Goal: Task Accomplishment & Management: Manage account settings

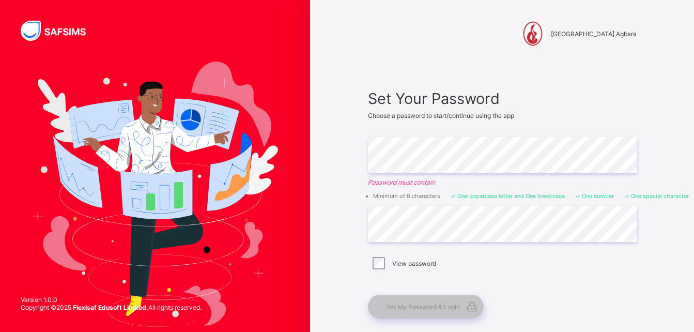
click at [567, 258] on div "View password" at bounding box center [501, 263] width 263 height 12
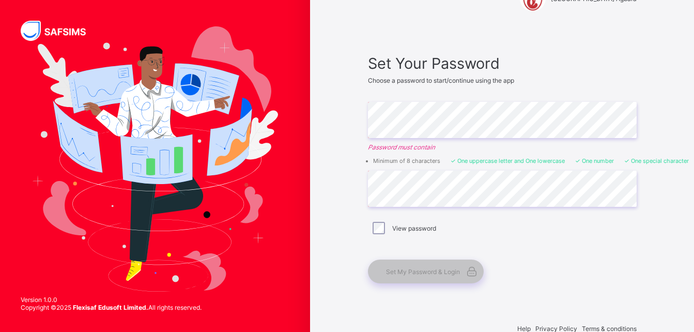
scroll to position [37, 0]
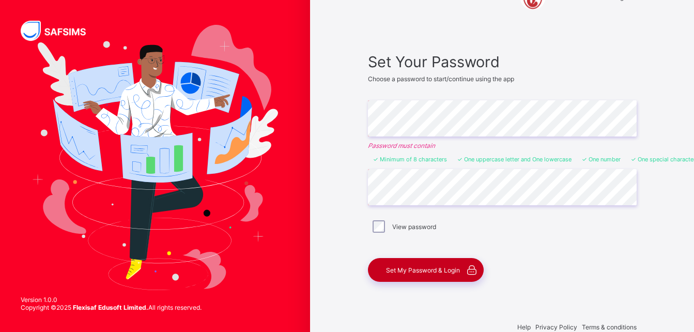
click at [430, 267] on span "Set My Password & Login" at bounding box center [423, 270] width 74 height 8
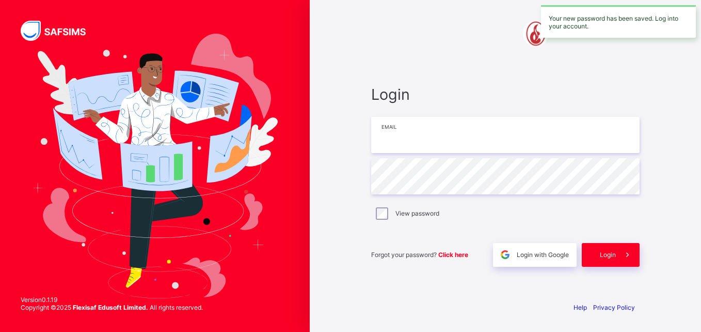
type input "**********"
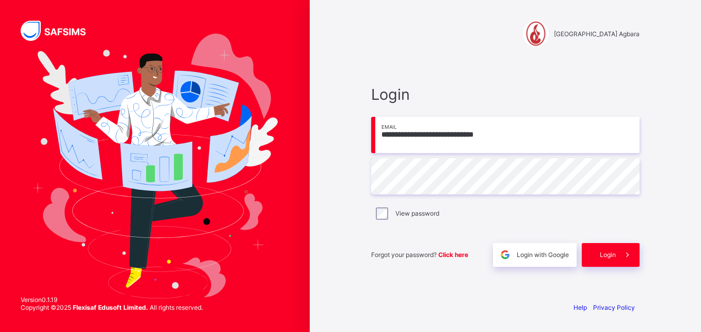
click at [403, 220] on div "View password" at bounding box center [505, 213] width 269 height 22
click at [603, 249] on div "Login" at bounding box center [611, 255] width 58 height 24
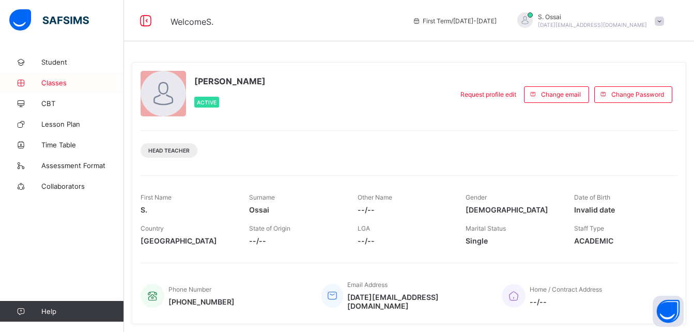
click at [59, 82] on span "Classes" at bounding box center [82, 82] width 83 height 8
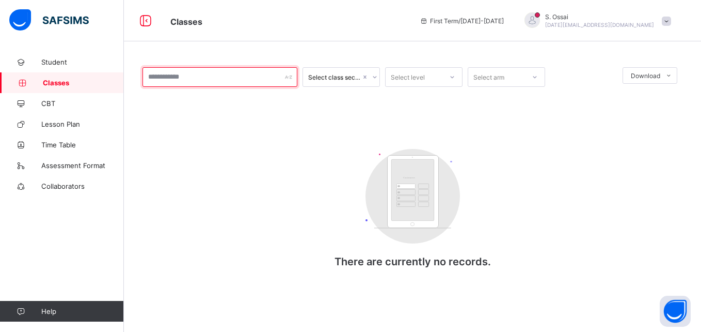
click at [248, 83] on input "text" at bounding box center [220, 77] width 155 height 20
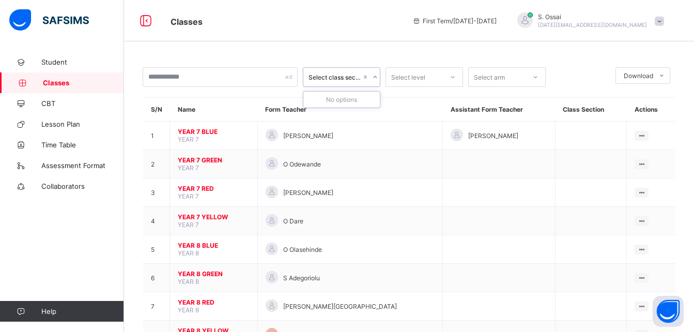
click at [373, 75] on icon at bounding box center [375, 77] width 6 height 10
click at [91, 161] on link "Assessment Format" at bounding box center [62, 165] width 124 height 21
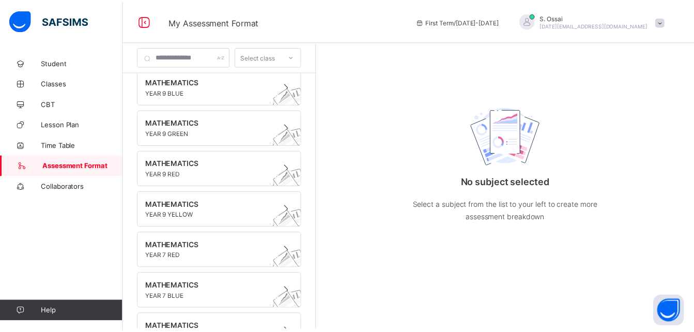
scroll to position [79, 0]
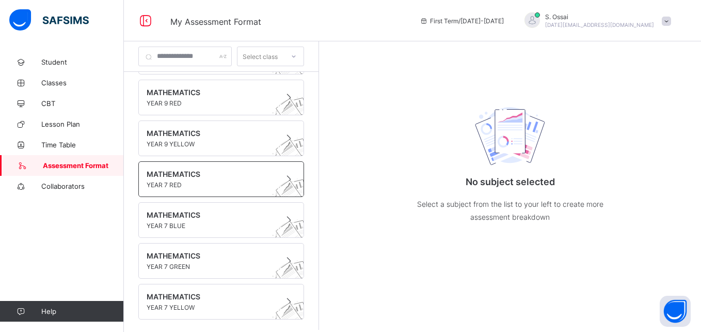
click at [174, 181] on span "YEAR 7 RED" at bounding box center [212, 185] width 130 height 8
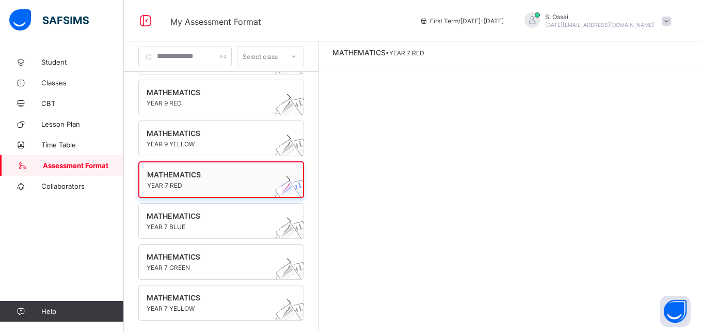
click at [242, 177] on span "MATHEMATICS" at bounding box center [211, 174] width 129 height 9
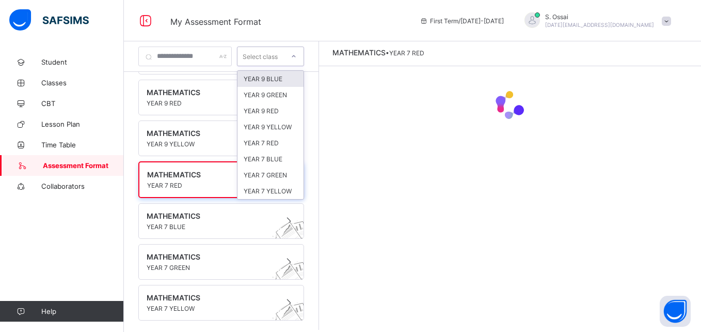
click at [296, 57] on icon at bounding box center [294, 56] width 4 height 2
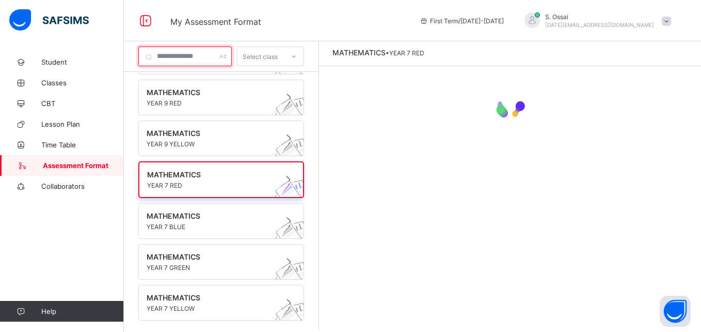
click at [150, 58] on input "text" at bounding box center [184, 56] width 93 height 20
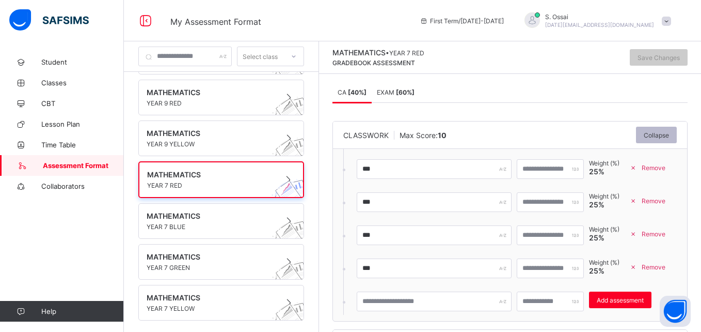
click at [663, 130] on div "Collapse" at bounding box center [656, 135] width 41 height 17
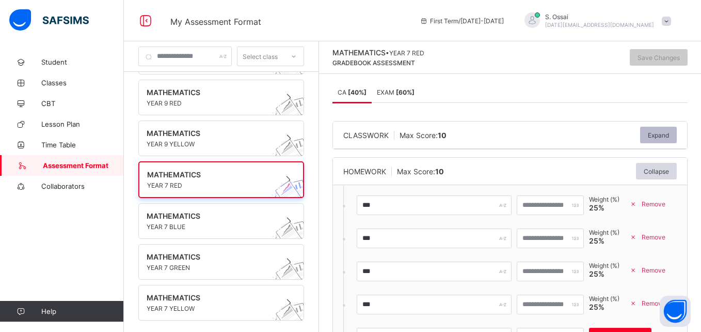
click at [663, 130] on div "Expand" at bounding box center [658, 135] width 37 height 17
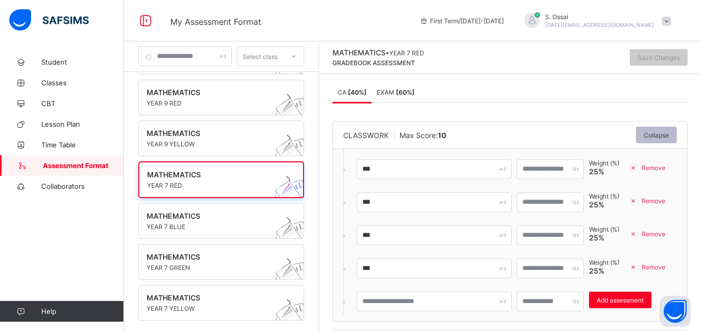
click at [663, 130] on div "Collapse" at bounding box center [656, 135] width 41 height 17
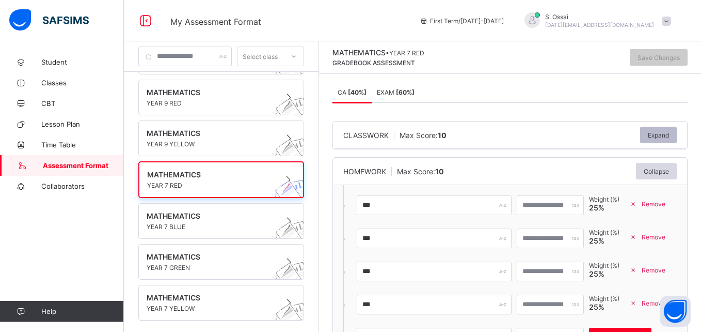
click at [663, 130] on div "Expand" at bounding box center [658, 135] width 37 height 17
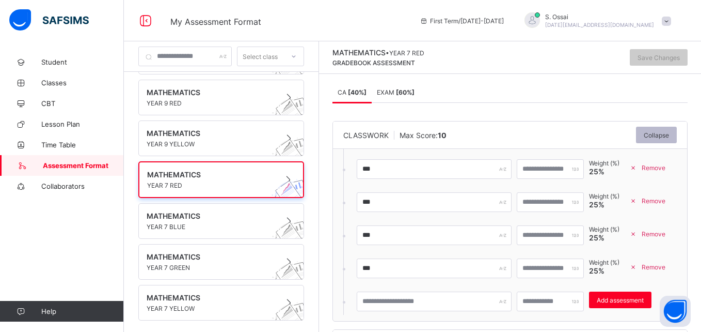
click at [663, 130] on div "Collapse" at bounding box center [656, 135] width 41 height 17
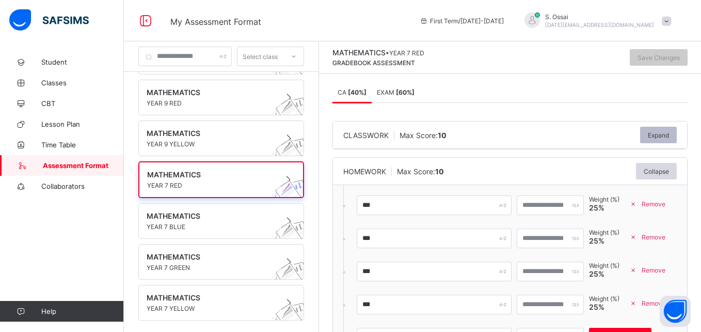
click at [663, 130] on div "Expand" at bounding box center [658, 135] width 37 height 17
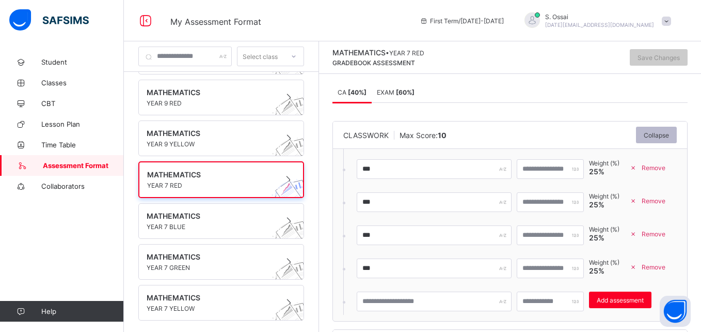
click at [663, 130] on div "Collapse" at bounding box center [656, 135] width 41 height 17
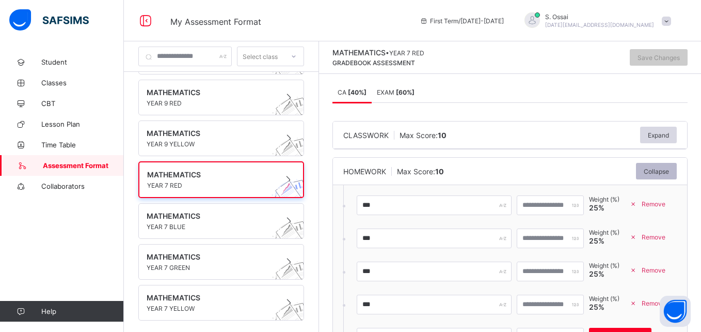
click at [659, 170] on span "Collapse" at bounding box center [656, 171] width 25 height 8
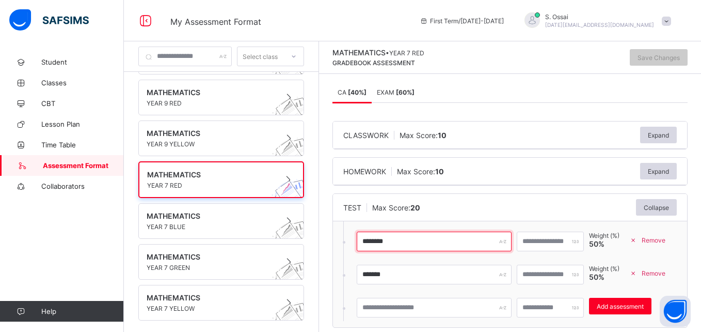
click at [442, 242] on input "********" at bounding box center [434, 241] width 155 height 20
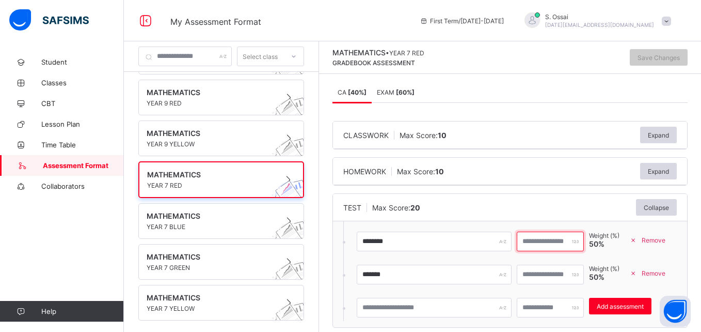
click at [548, 240] on input "**" at bounding box center [550, 241] width 67 height 20
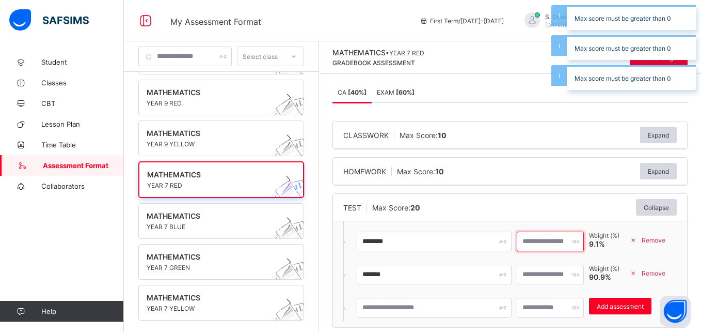
type input "**"
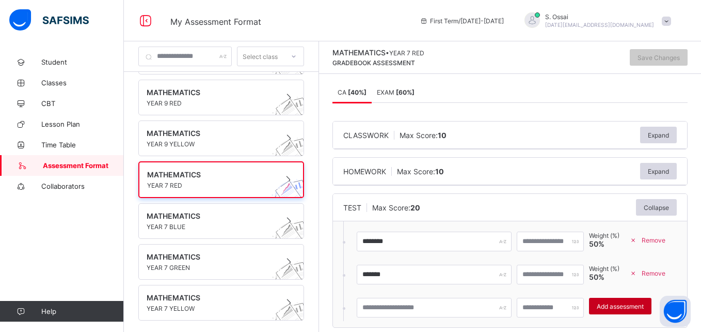
click at [637, 305] on span "Add assessment" at bounding box center [620, 306] width 47 height 8
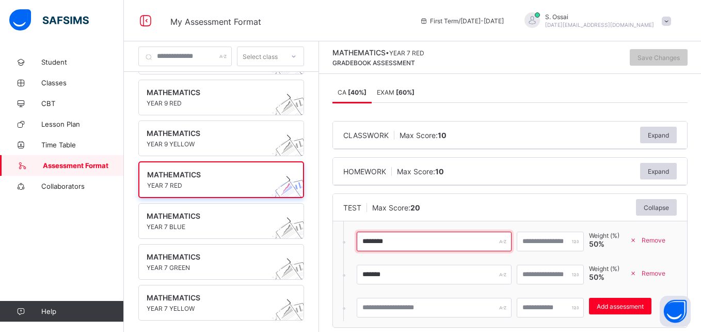
click at [410, 244] on input "********" at bounding box center [434, 241] width 155 height 20
type input "**********"
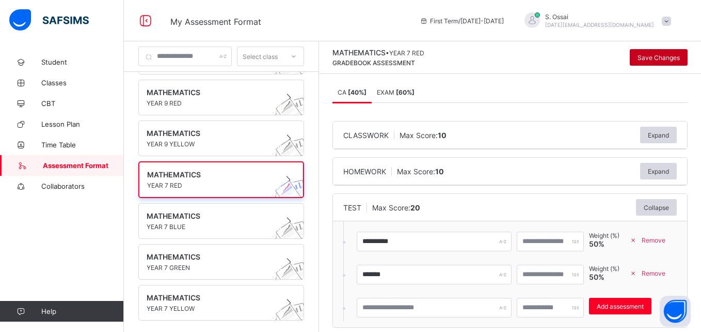
click at [658, 58] on span "Save Changes" at bounding box center [659, 58] width 42 height 8
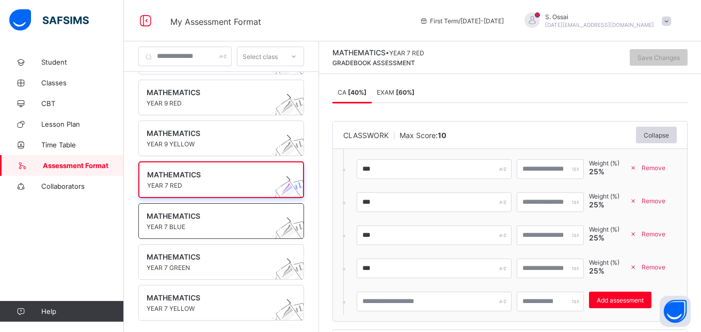
click at [188, 223] on span "YEAR 7 BLUE" at bounding box center [212, 227] width 130 height 8
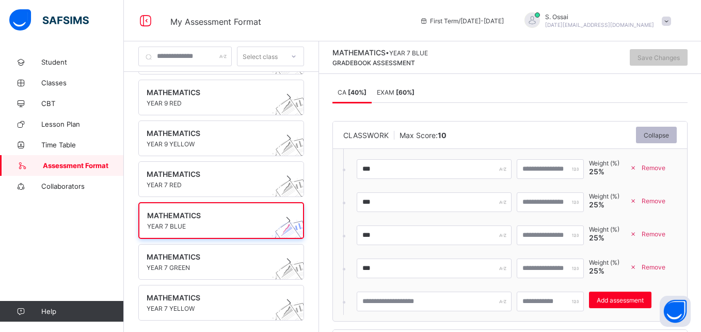
click at [653, 135] on span "Collapse" at bounding box center [656, 135] width 25 height 8
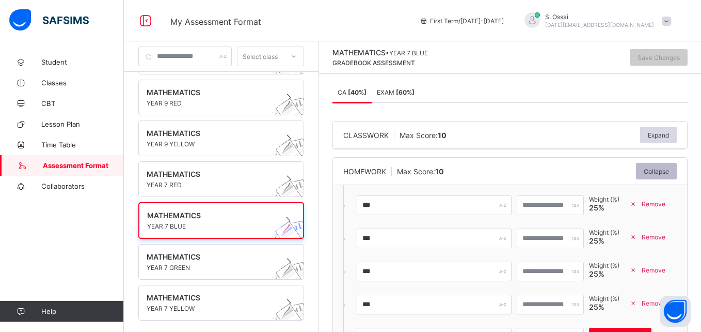
click at [658, 171] on span "Collapse" at bounding box center [656, 171] width 25 height 8
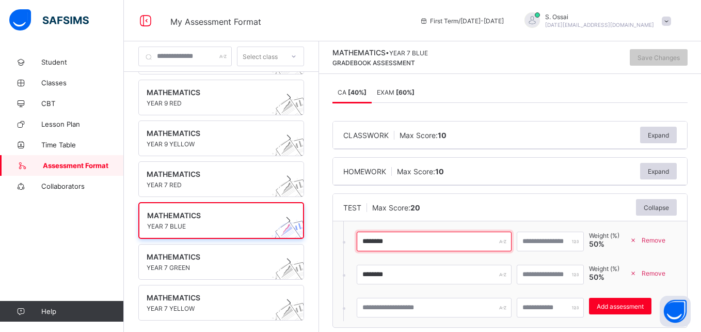
click at [409, 242] on input "********" at bounding box center [434, 241] width 155 height 20
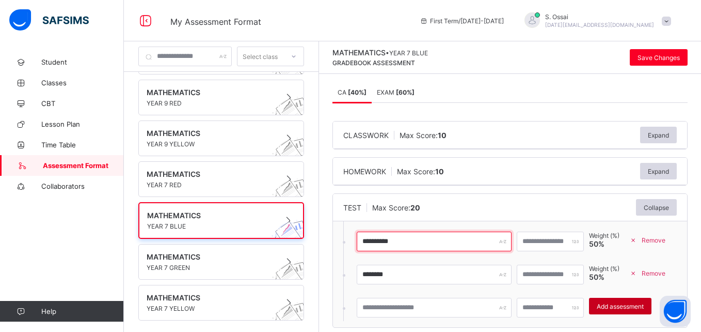
type input "**********"
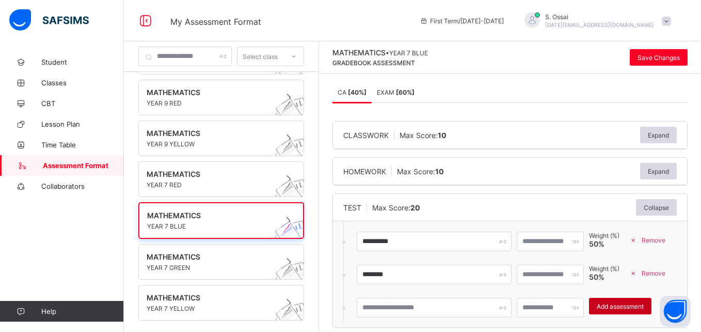
click at [637, 307] on span "Add assessment" at bounding box center [620, 306] width 47 height 8
click at [659, 57] on span "Save Changes" at bounding box center [659, 58] width 42 height 8
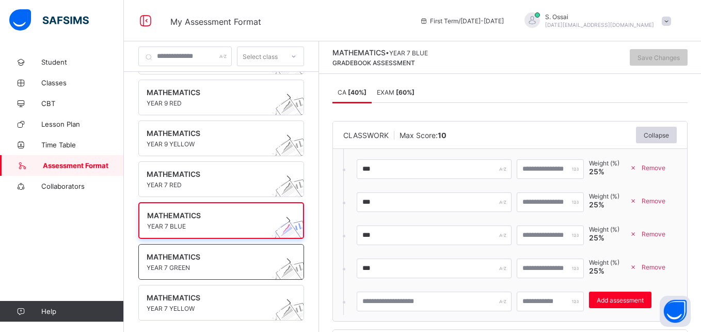
click at [195, 263] on span at bounding box center [212, 262] width 130 height 3
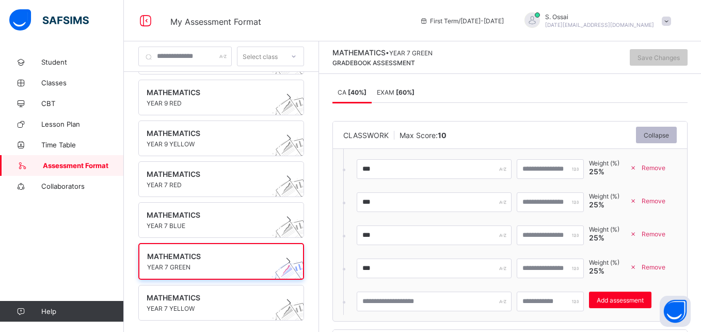
click at [663, 137] on span "Collapse" at bounding box center [656, 135] width 25 height 8
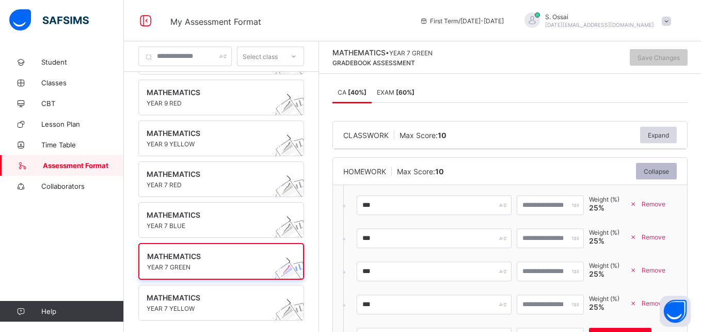
click at [665, 168] on span "Collapse" at bounding box center [656, 171] width 25 height 8
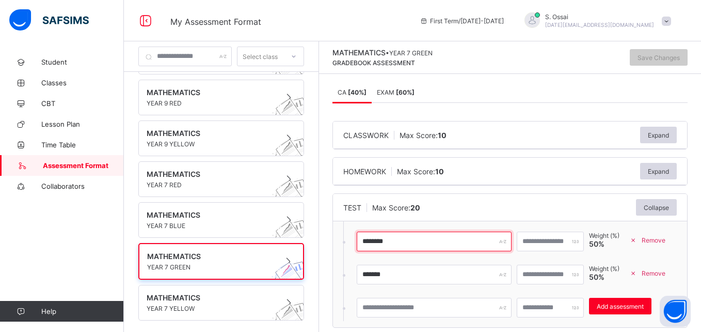
click at [405, 241] on input "********" at bounding box center [434, 241] width 155 height 20
type input "**********"
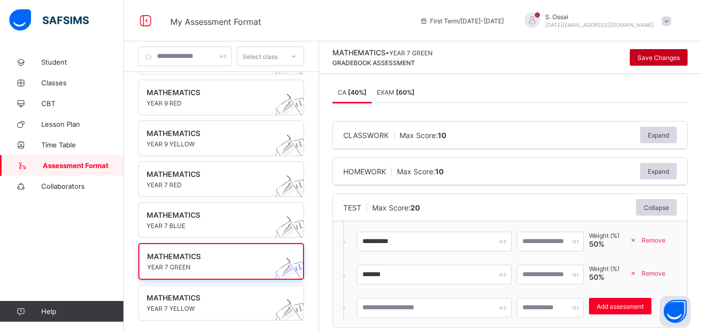
click at [674, 58] on span "Save Changes" at bounding box center [659, 58] width 42 height 8
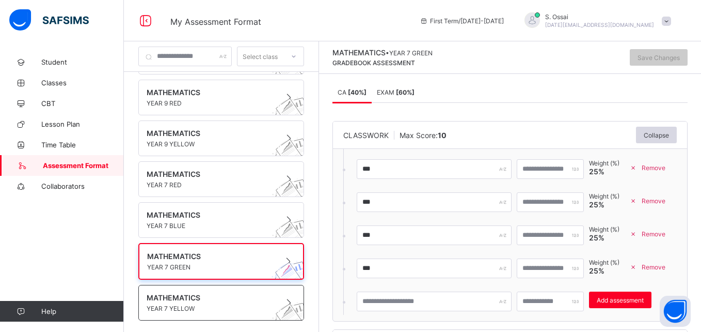
click at [196, 303] on span at bounding box center [212, 303] width 130 height 3
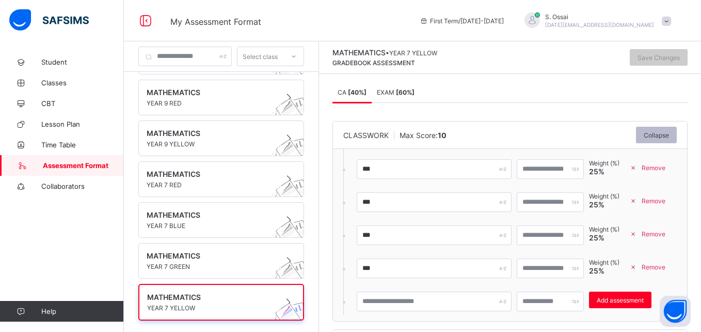
click at [669, 139] on div "Collapse" at bounding box center [656, 135] width 41 height 17
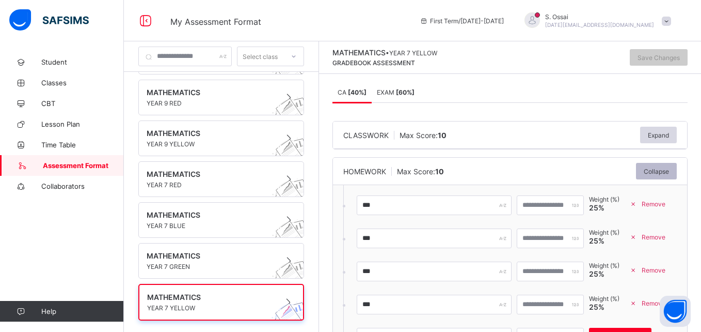
click at [663, 170] on span "Collapse" at bounding box center [656, 171] width 25 height 8
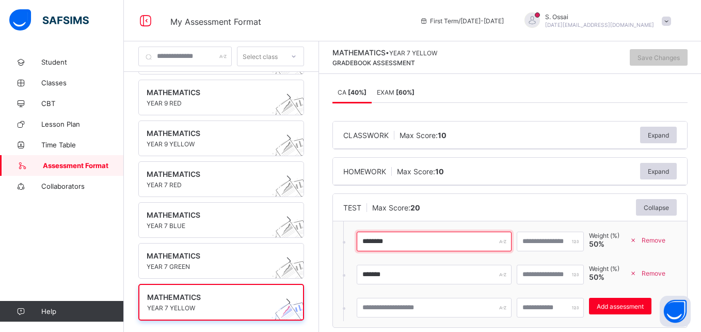
click at [413, 243] on input "********" at bounding box center [434, 241] width 155 height 20
type input "**********"
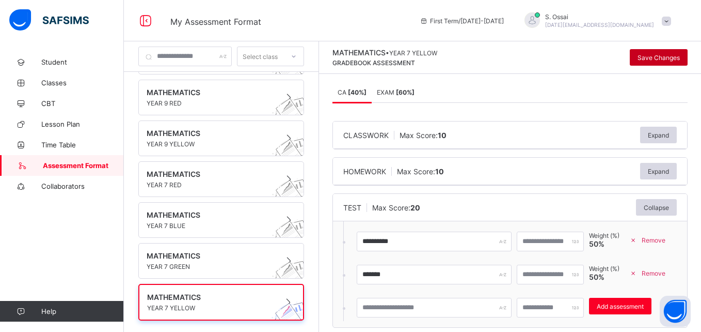
click at [674, 57] on span "Save Changes" at bounding box center [659, 58] width 42 height 8
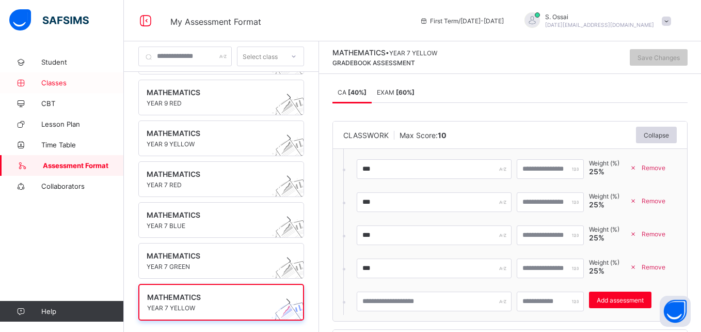
click at [54, 83] on span "Classes" at bounding box center [82, 82] width 83 height 8
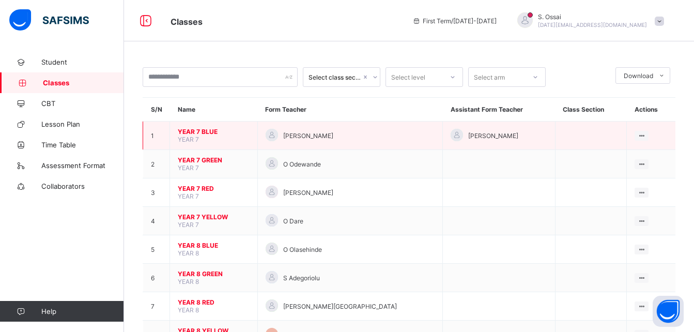
click at [196, 133] on span "YEAR 7 BLUE" at bounding box center [214, 132] width 72 height 8
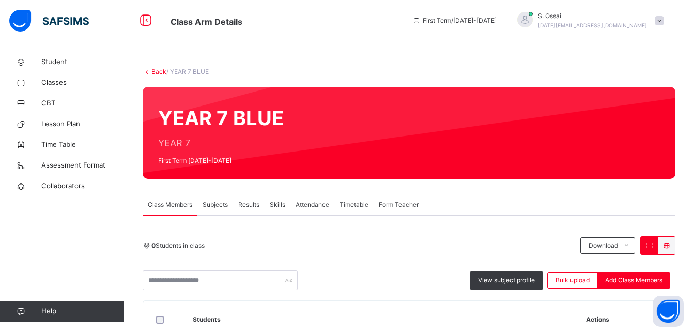
click at [217, 207] on span "Subjects" at bounding box center [214, 204] width 25 height 9
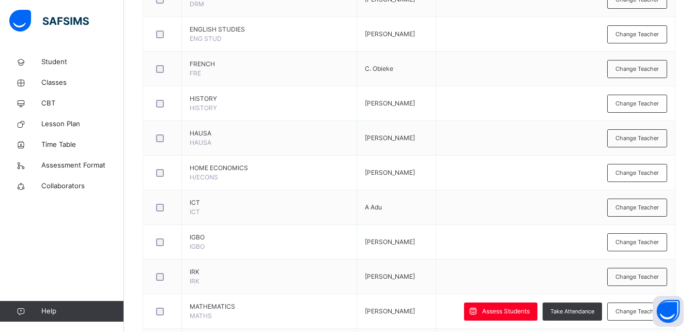
scroll to position [534, 0]
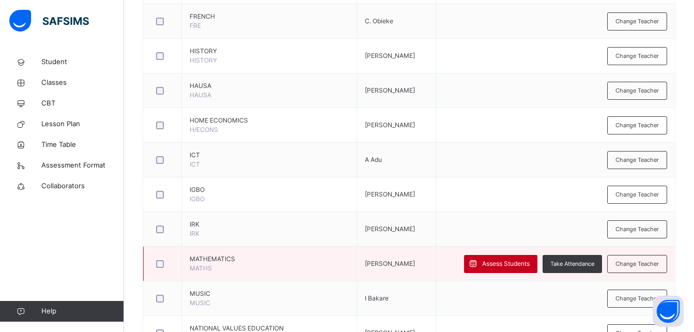
click at [506, 263] on span "Assess Students" at bounding box center [506, 263] width 48 height 9
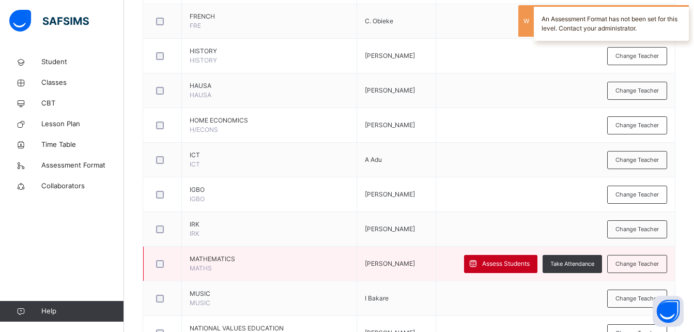
click at [506, 263] on span "Assess Students" at bounding box center [506, 263] width 48 height 9
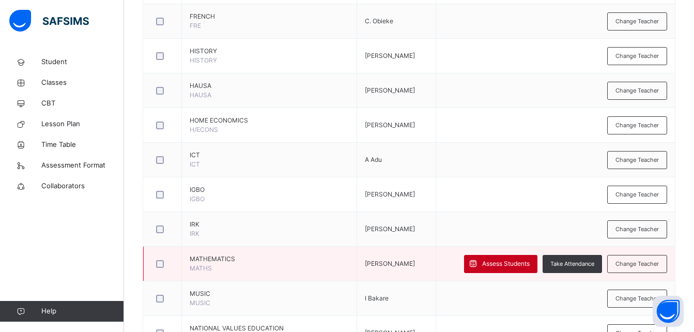
click at [506, 263] on span "Assess Students" at bounding box center [506, 263] width 48 height 9
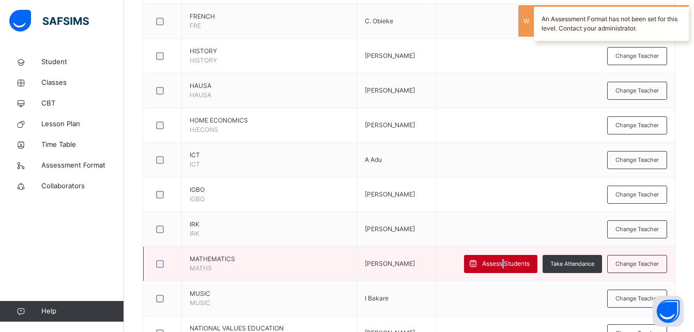
click at [506, 263] on span "Assess Students" at bounding box center [506, 263] width 48 height 9
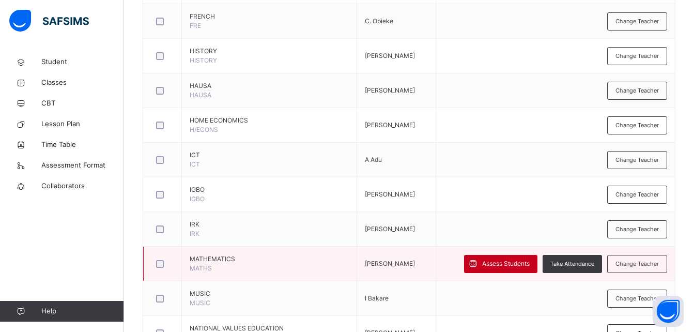
click at [491, 260] on span "Assess Students" at bounding box center [506, 263] width 48 height 9
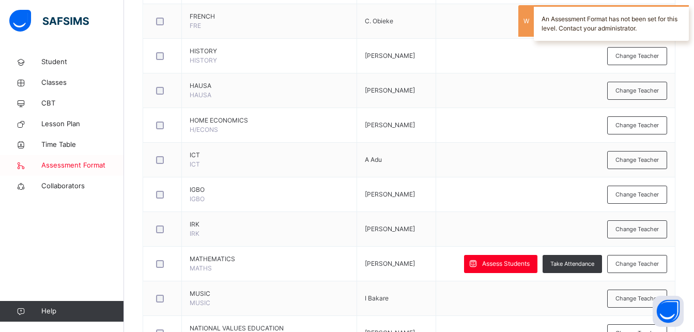
click at [85, 164] on span "Assessment Format" at bounding box center [82, 165] width 83 height 10
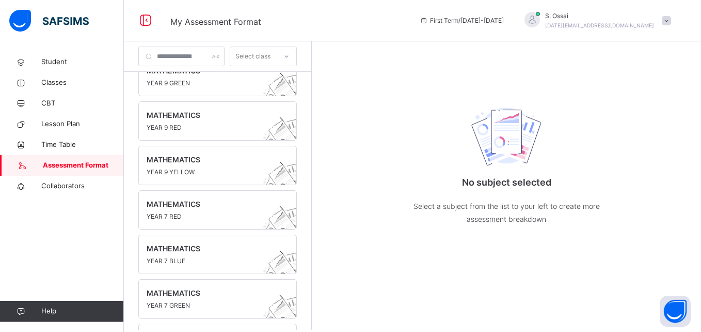
scroll to position [108, 0]
click at [179, 160] on span "MATHEMATICS" at bounding box center [208, 160] width 122 height 11
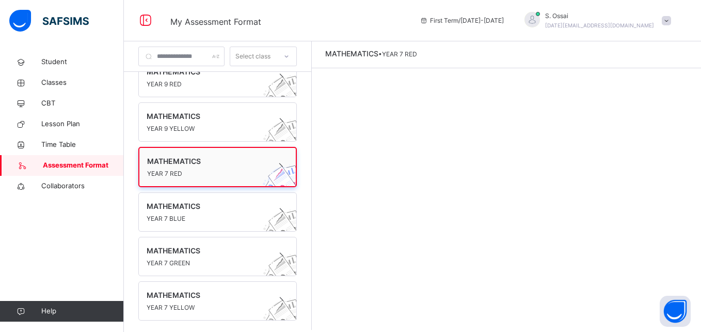
click at [200, 161] on span "MATHEMATICS" at bounding box center [207, 160] width 121 height 11
click at [223, 169] on span "YEAR 7 RED" at bounding box center [207, 173] width 121 height 9
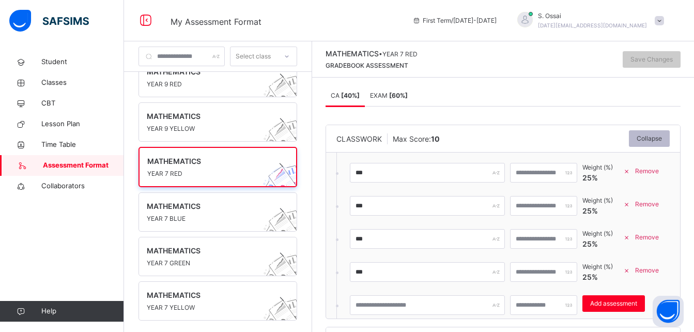
click at [652, 138] on span "Collapse" at bounding box center [648, 138] width 25 height 9
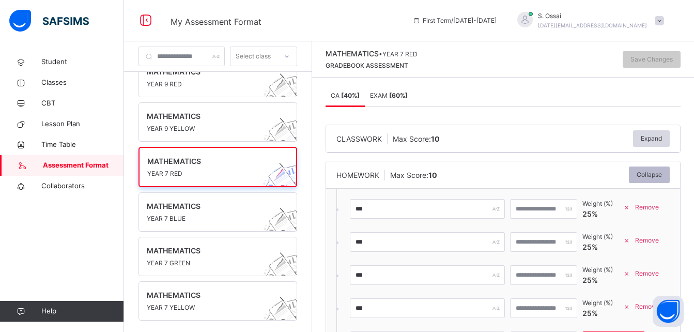
click at [656, 171] on span "Collapse" at bounding box center [648, 174] width 25 height 9
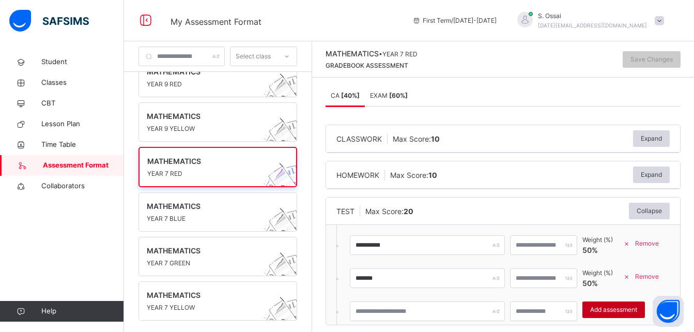
click at [631, 309] on span "Add assessment" at bounding box center [613, 309] width 47 height 9
click at [633, 311] on span "Add assessment" at bounding box center [613, 309] width 47 height 9
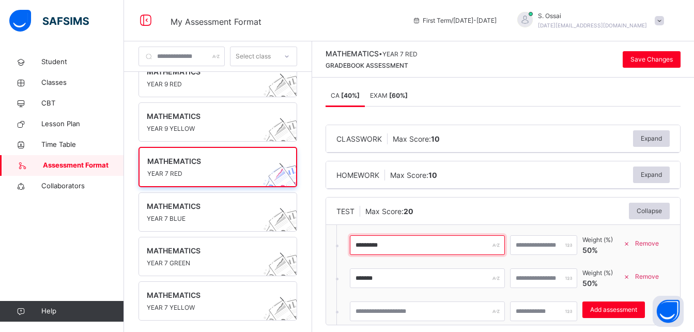
click at [388, 246] on input "*********" at bounding box center [427, 245] width 155 height 20
type input "******"
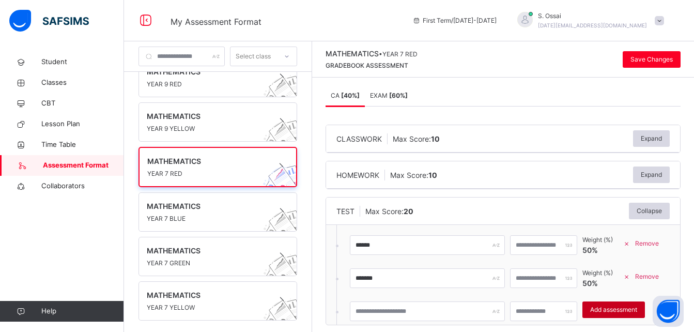
click at [635, 306] on span "Add assessment" at bounding box center [613, 309] width 47 height 9
click at [60, 123] on span "Lesson Plan" at bounding box center [82, 124] width 83 height 10
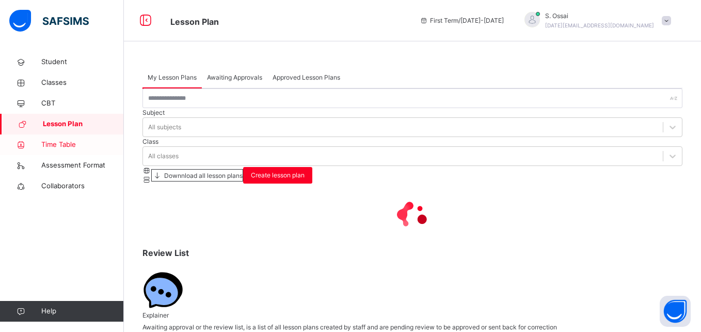
click at [58, 143] on span "Time Table" at bounding box center [82, 144] width 83 height 10
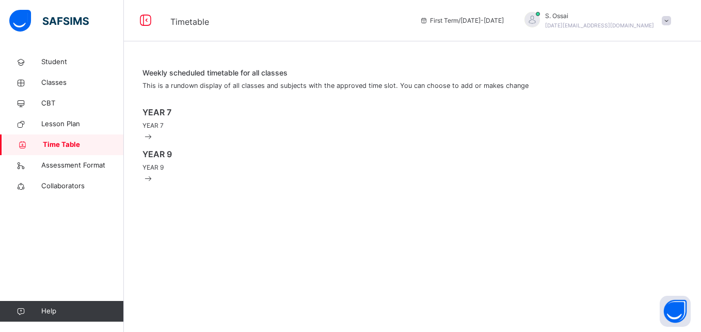
click at [595, 23] on span "[DATE][EMAIL_ADDRESS][DOMAIN_NAME]" at bounding box center [599, 25] width 109 height 6
